Goal: Task Accomplishment & Management: Manage account settings

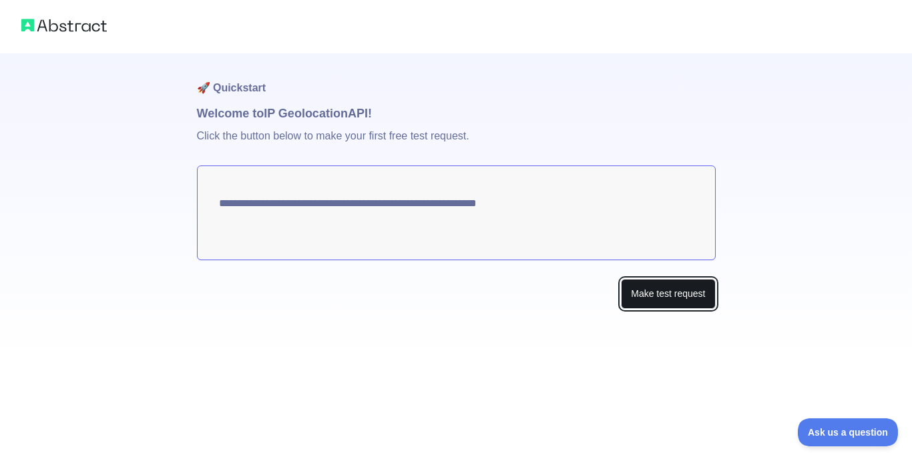
click at [454, 309] on button "Make test request" at bounding box center [668, 294] width 94 height 30
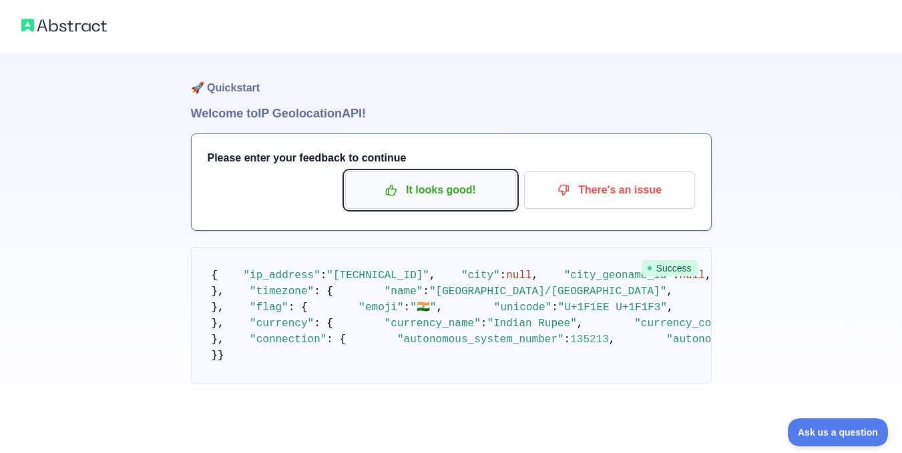
click at [360, 202] on p "It looks good!" at bounding box center [430, 190] width 151 height 23
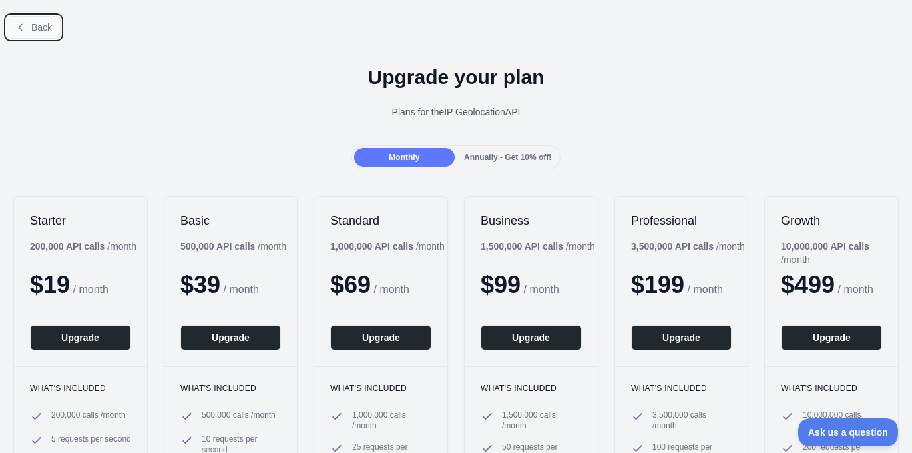
click at [26, 33] on icon at bounding box center [20, 27] width 11 height 11
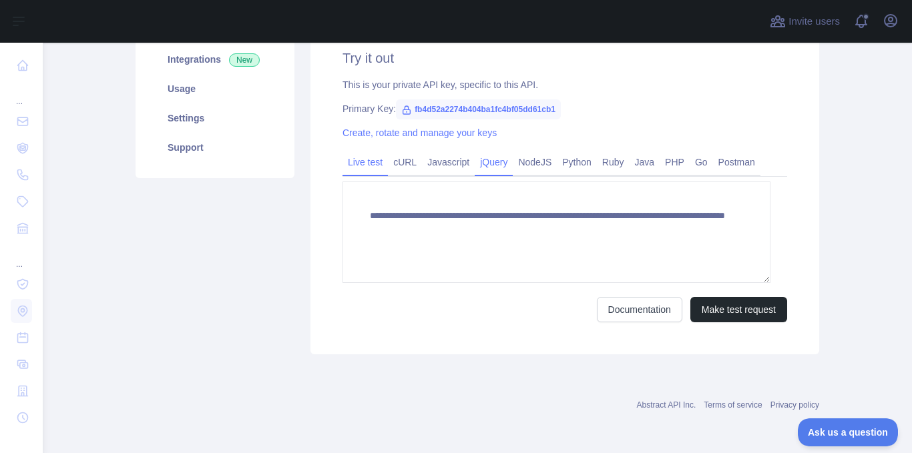
scroll to position [230, 0]
click at [438, 119] on span "fb4d52a2274b404ba1fc4bf05dd61cb1" at bounding box center [478, 109] width 165 height 20
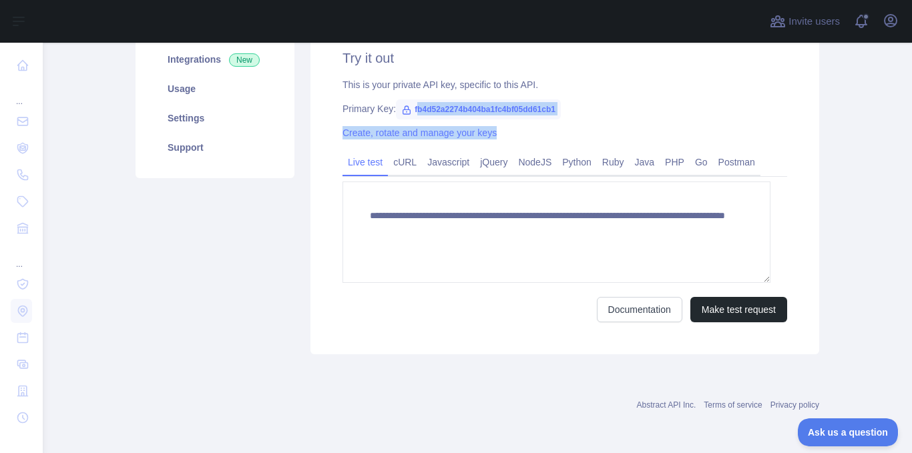
drag, startPoint x: 443, startPoint y: 156, endPoint x: 683, endPoint y: 175, distance: 241.7
click at [454, 175] on div "**********" at bounding box center [564, 186] width 509 height 338
click at [454, 138] on link "Create, rotate and manage your keys" at bounding box center [419, 132] width 154 height 11
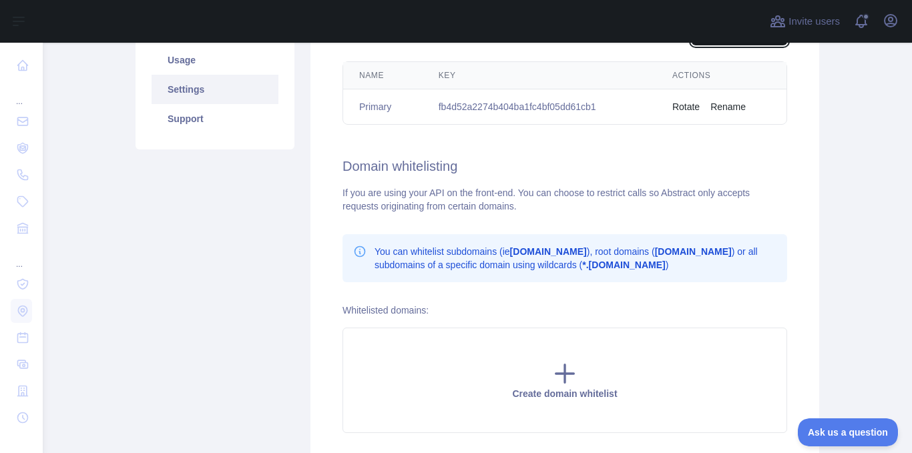
click at [454, 45] on button "Create a new key" at bounding box center [738, 32] width 95 height 25
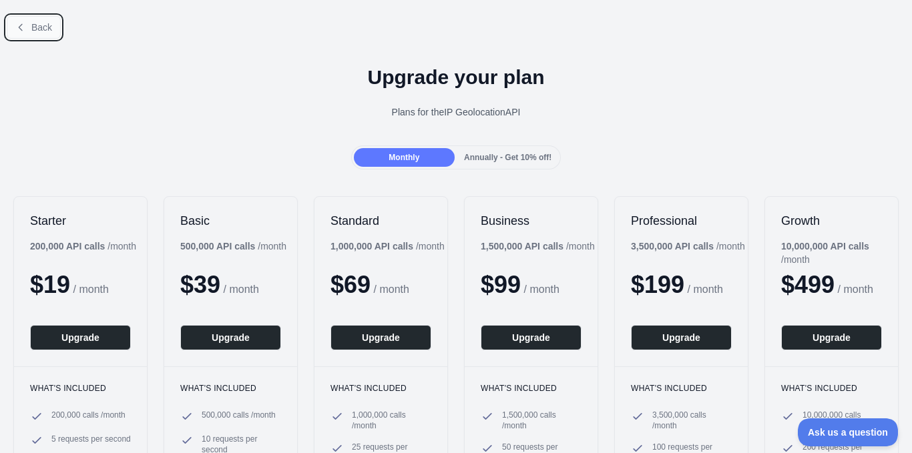
click at [47, 39] on button "Back" at bounding box center [34, 27] width 54 height 23
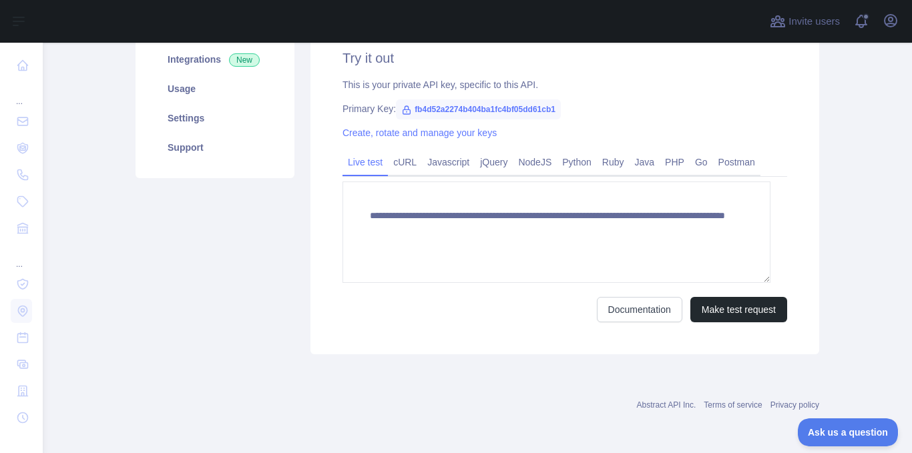
scroll to position [236, 0]
click at [454, 138] on link "Create, rotate and manage your keys" at bounding box center [419, 132] width 154 height 11
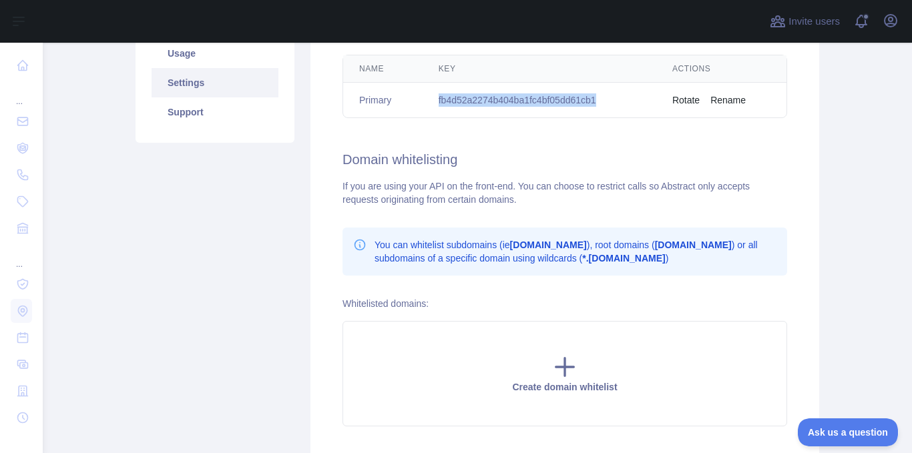
drag, startPoint x: 455, startPoint y: 183, endPoint x: 681, endPoint y: 179, distance: 226.3
click at [454, 118] on tr "Primary fb4d52a2274b404ba1fc4bf05dd61cb1 Rotate Rename" at bounding box center [564, 100] width 443 height 35
copy td "fb4d52a2274b404ba1fc4bf05dd61cb1"
